Goal: Check status: Check status

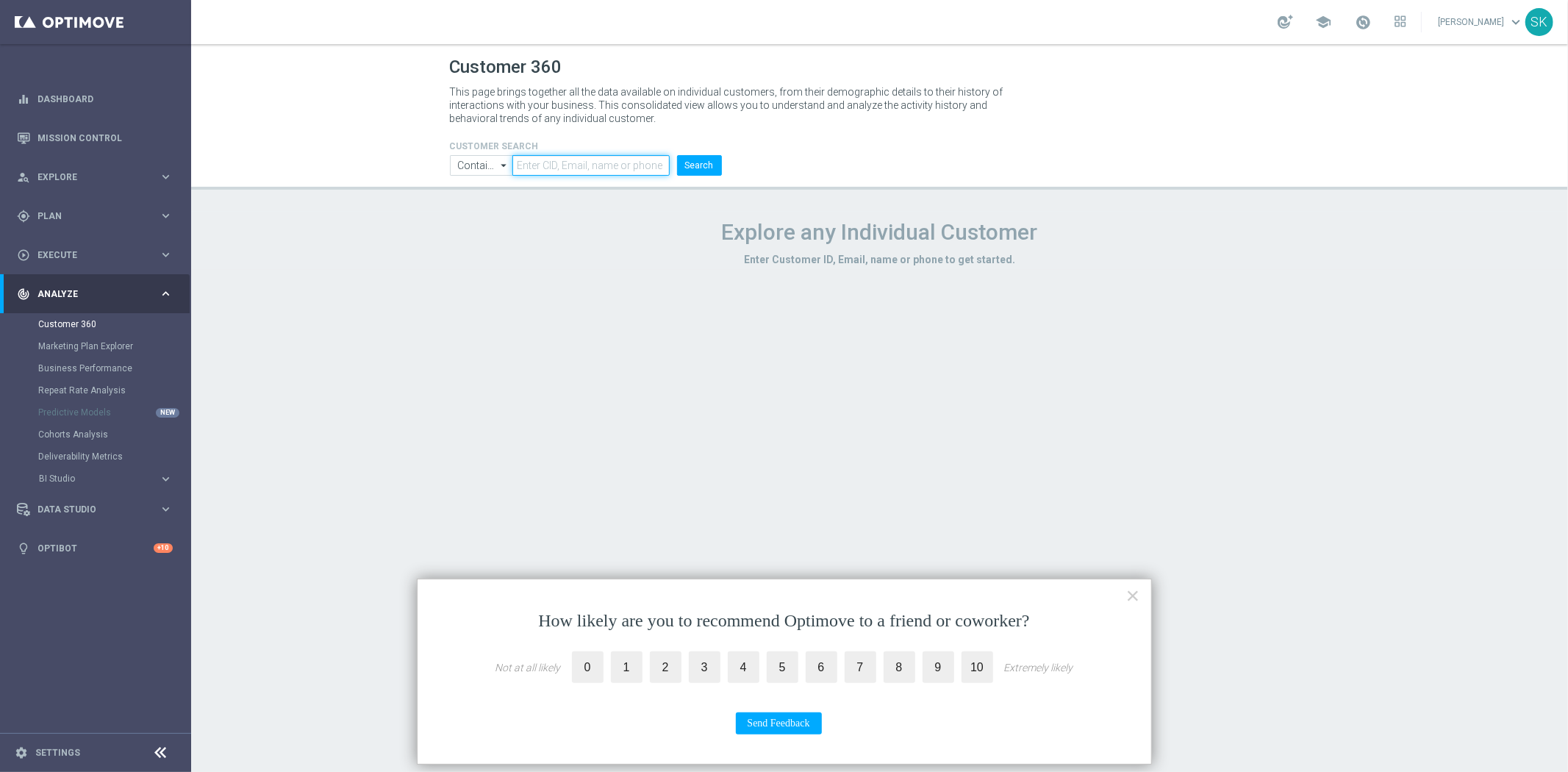
click at [568, 163] on input "text" at bounding box center [590, 165] width 156 height 20
paste input "1127868"
type input "1127868"
click at [701, 165] on button "Search" at bounding box center [699, 165] width 45 height 20
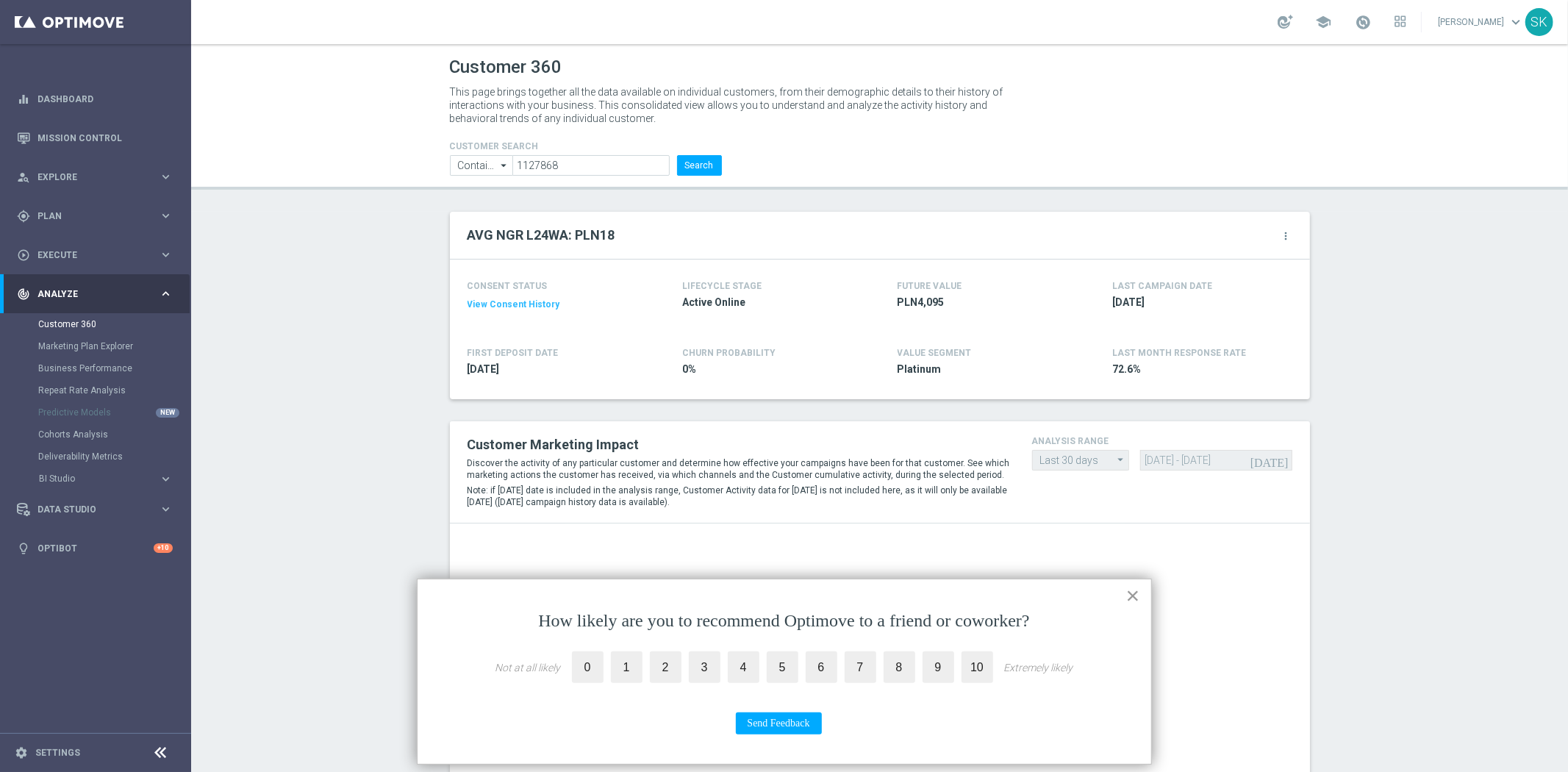
click at [1135, 594] on button "×" at bounding box center [1133, 595] width 14 height 24
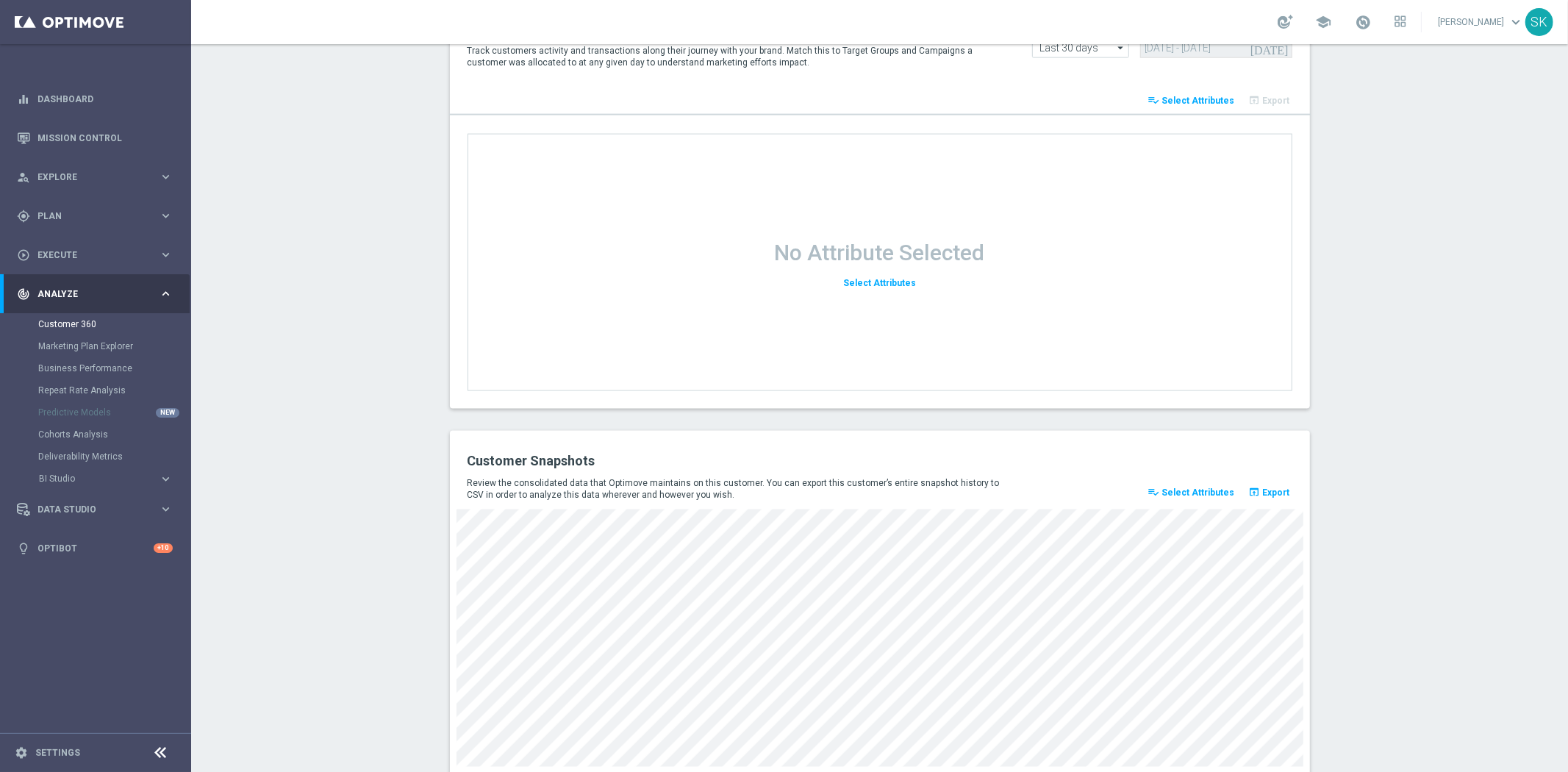
scroll to position [1777, 0]
